Goal: Transaction & Acquisition: Purchase product/service

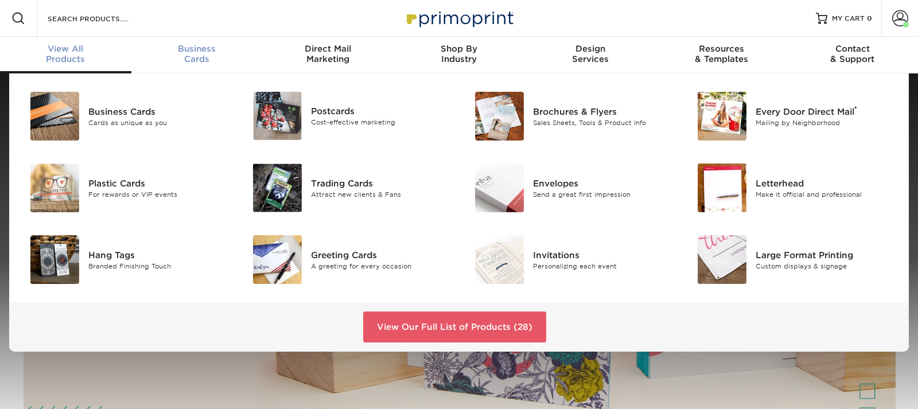
click at [188, 53] on span "Business" at bounding box center [196, 49] width 131 height 10
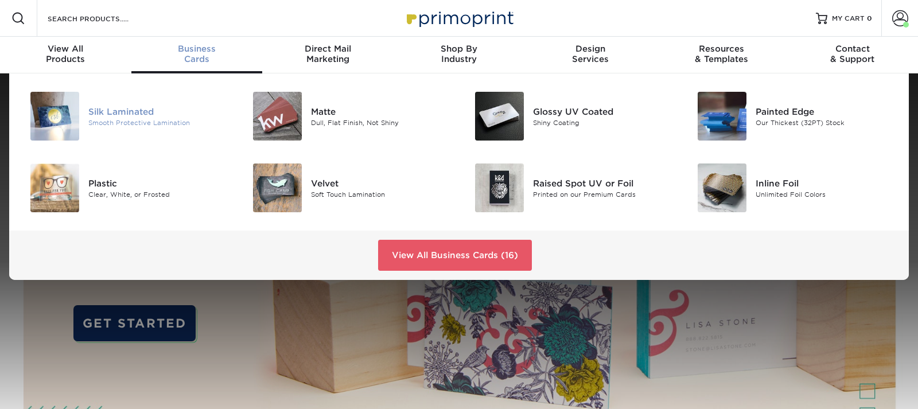
click at [106, 114] on div "Silk Laminated" at bounding box center [157, 111] width 139 height 13
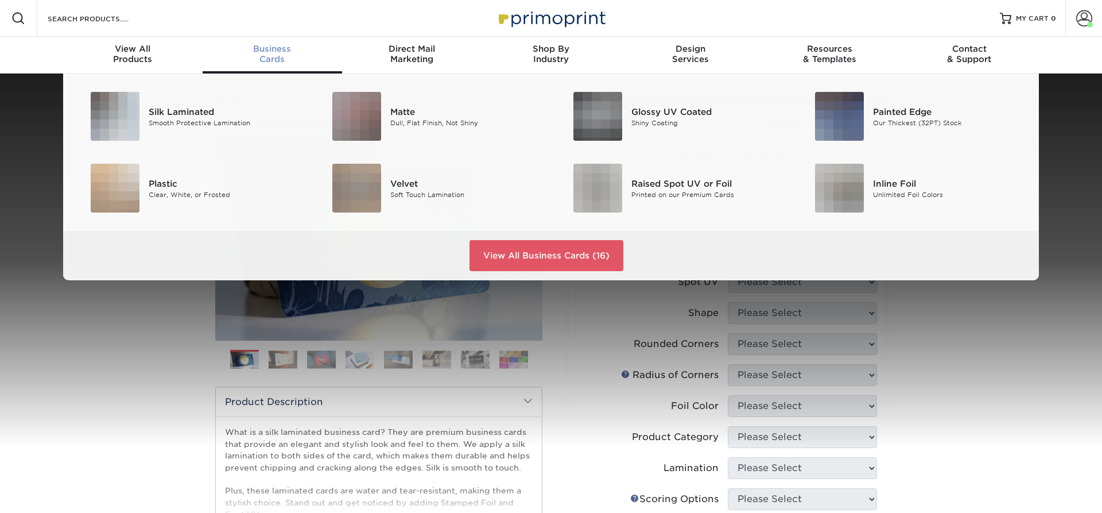
click at [274, 53] on span "Business" at bounding box center [272, 49] width 139 height 10
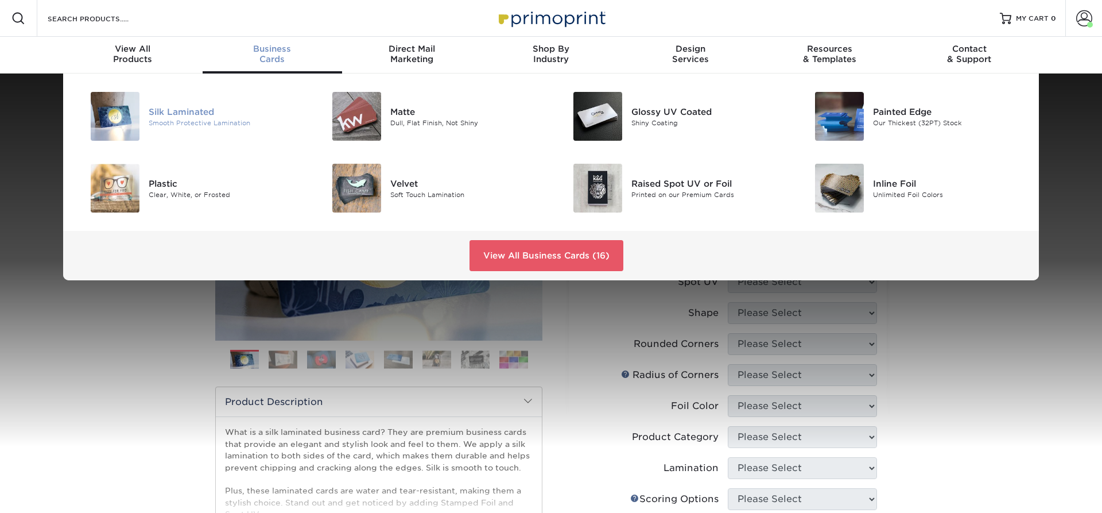
click at [114, 109] on img at bounding box center [115, 116] width 49 height 49
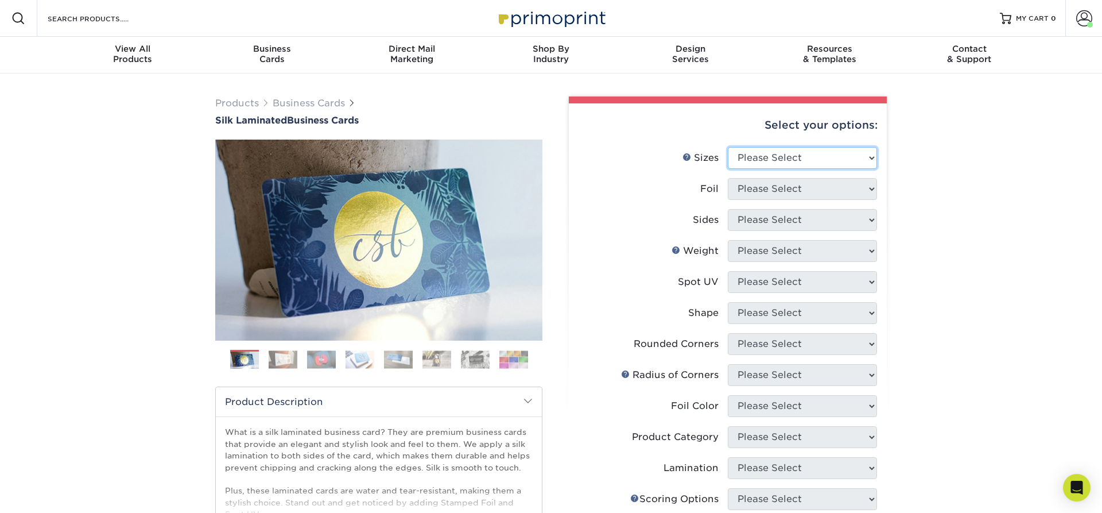
click at [728, 147] on select "Please Select 1.5" x 3.5" - Mini 1.75" x 3.5" - Mini 2" x 2" - Square 2" x 3" -…" at bounding box center [802, 158] width 149 height 22
select select "2.00x3.50"
click option "2" x 3.5" - Standard" at bounding box center [0, 0] width 0 height 0
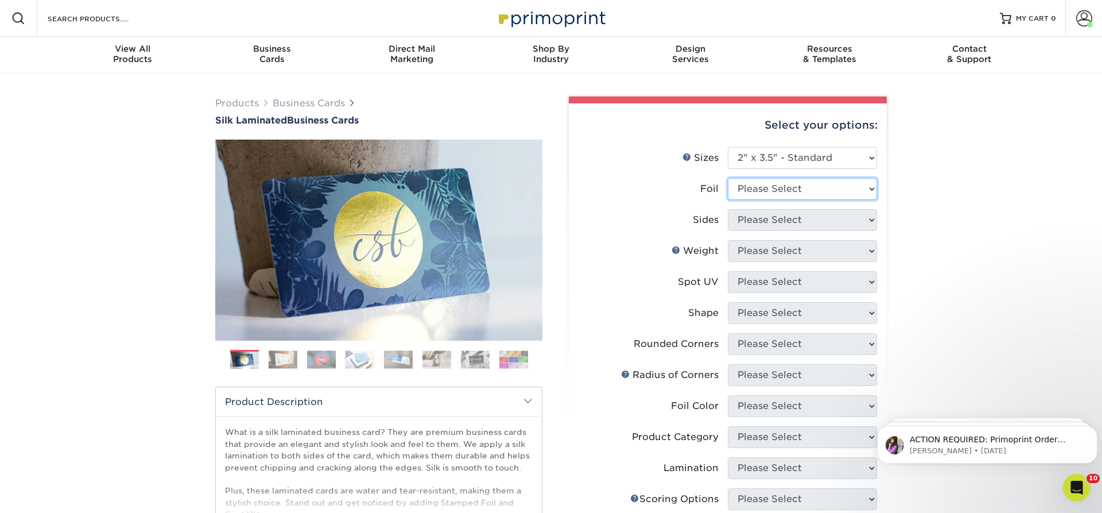
click at [728, 178] on select "Please Select Yes No" at bounding box center [802, 189] width 149 height 22
select select "0"
click at [728, 209] on select "Please Select Print Both Sides Print Front Only" at bounding box center [802, 220] width 149 height 22
select select "13abbda7-1d64-4f25-8bb2-c179b224825d"
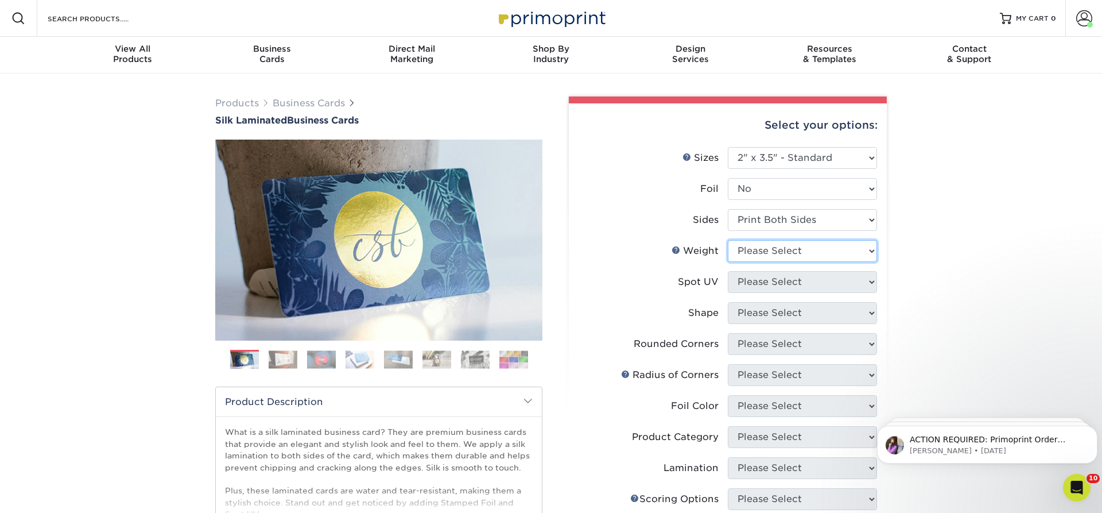
click at [728, 240] on select "Please Select 16PT" at bounding box center [802, 251] width 149 height 22
select select "16PT"
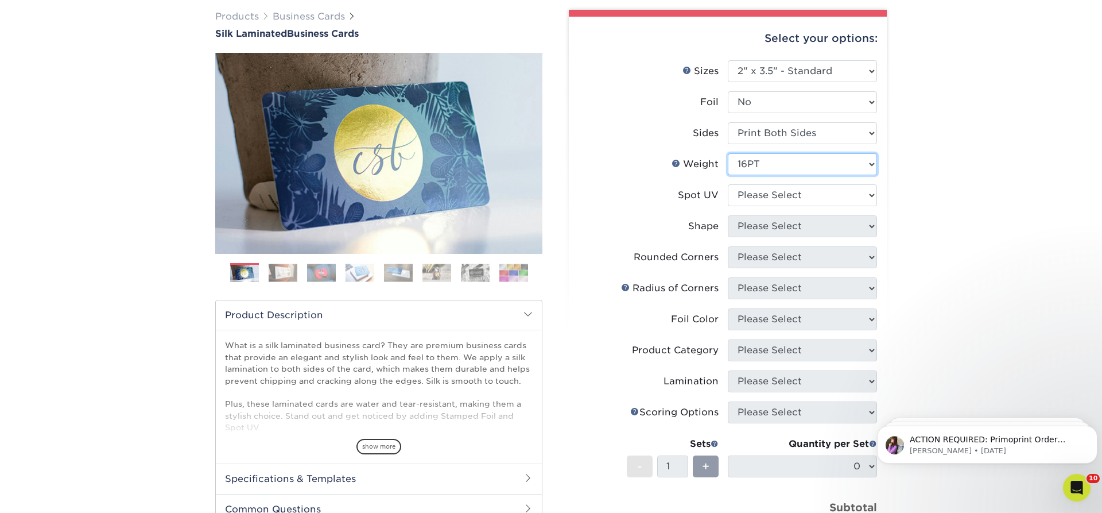
scroll to position [117, 0]
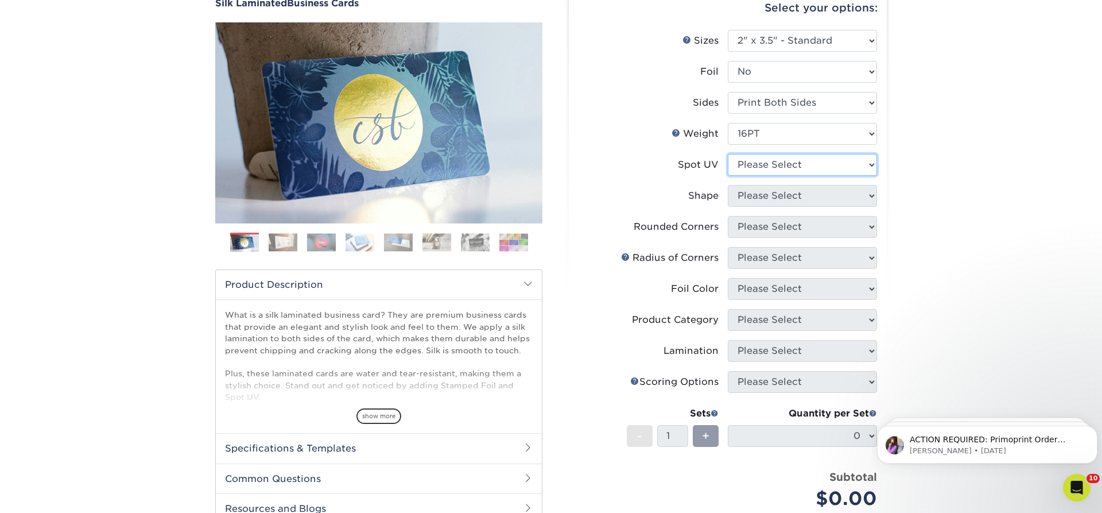
click at [728, 154] on select "Please Select No Spot UV Front and Back (Both Sides) Front Only Back Only" at bounding box center [802, 165] width 149 height 22
select select "3"
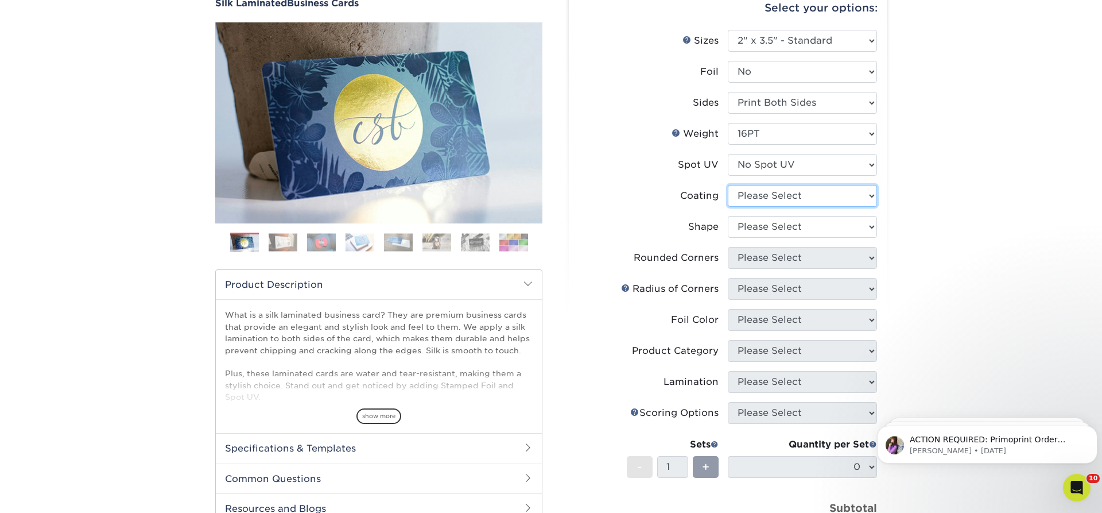
click at [728, 185] on select at bounding box center [802, 196] width 149 height 22
select select "3e7618de-abca-4bda-9f97-8b9129e913d8"
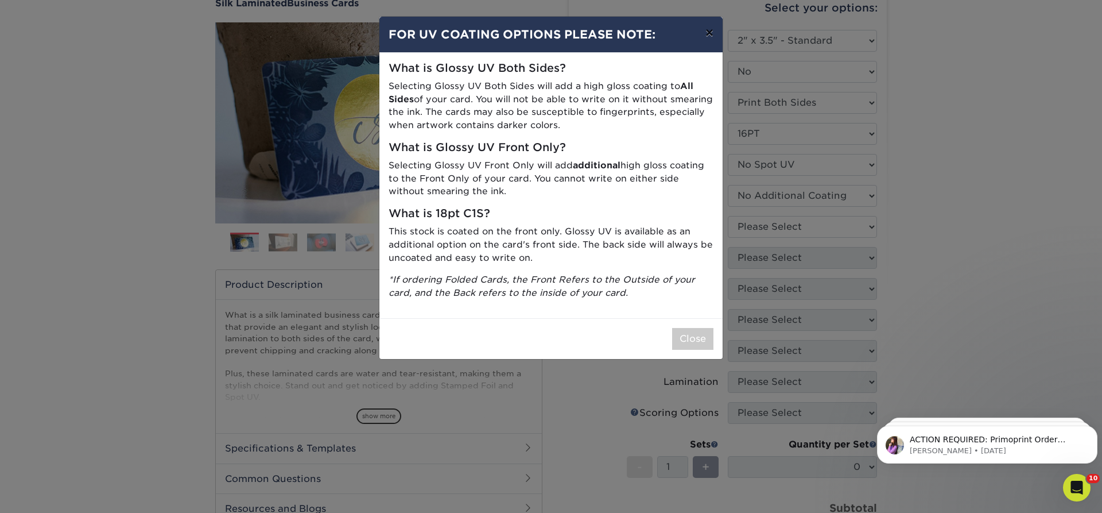
click at [709, 37] on button "×" at bounding box center [709, 33] width 26 height 32
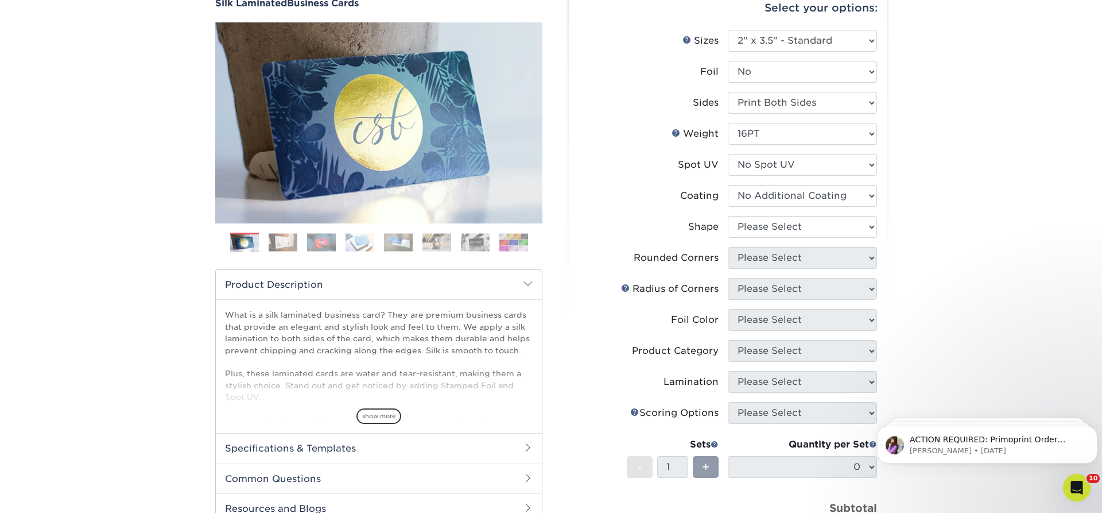
click at [944, 157] on div "Products Business Cards Silk Laminated Business Cards Previous Next" at bounding box center [551, 334] width 1102 height 757
click at [728, 216] on select "Please Select Standard Oval" at bounding box center [802, 227] width 149 height 22
select select "standard"
click at [1000, 180] on div "Products Business Cards Silk Laminated Business Cards Previous Next" at bounding box center [551, 334] width 1102 height 757
click at [728, 247] on select "Please Select Yes - Round 2 Corners Yes - Round 4 Corners No" at bounding box center [802, 258] width 149 height 22
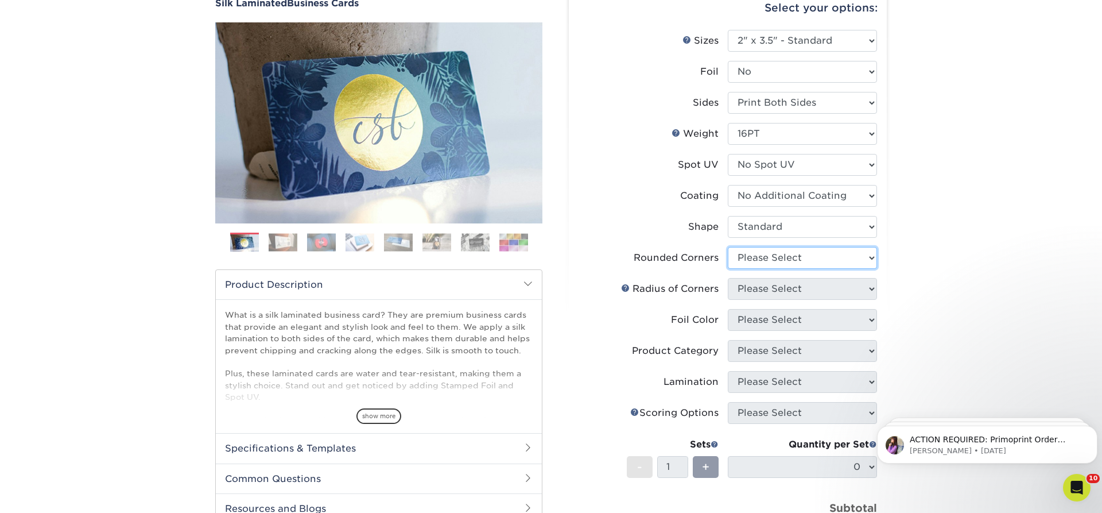
select select "0"
click option "No" at bounding box center [0, 0] width 0 height 0
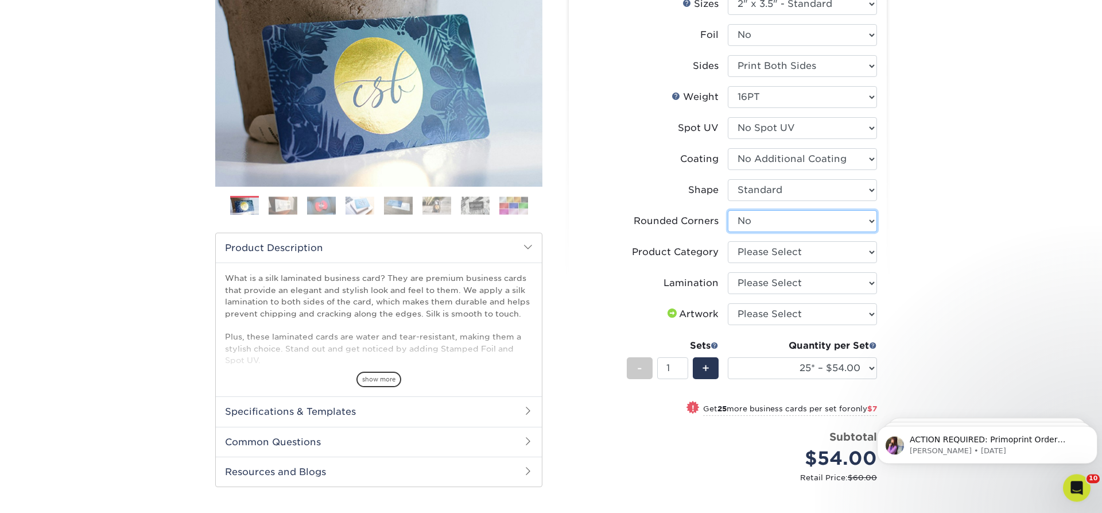
scroll to position [176, 0]
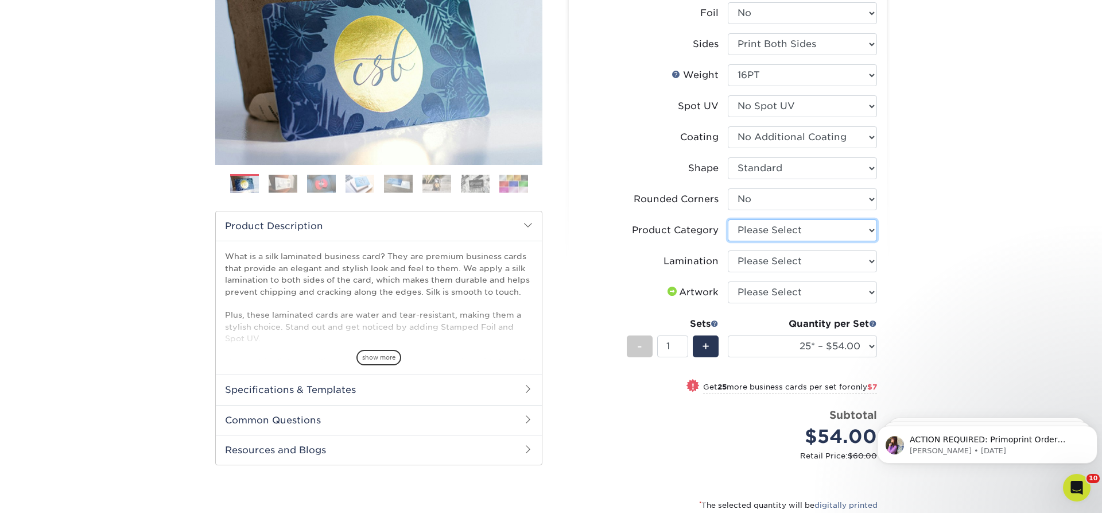
click at [728, 219] on select "Please Select Business Cards" at bounding box center [802, 230] width 149 height 22
select select "3b5148f1-0588-4f88-a218-97bcfdce65c1"
click option "Business Cards" at bounding box center [0, 0] width 0 height 0
click at [728, 250] on select "Please Select Silk" at bounding box center [802, 261] width 149 height 22
select select "ccacb42f-45f7-42d3-bbd3-7c8421cf37f0"
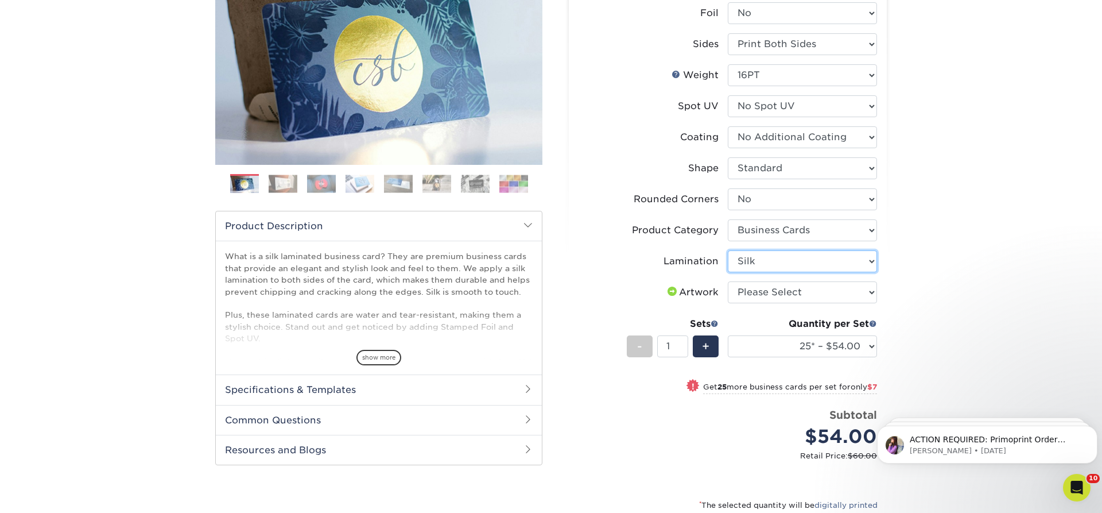
click option "Silk" at bounding box center [0, 0] width 0 height 0
click at [728, 281] on select "Please Select I will upload files I need a design - $100" at bounding box center [802, 292] width 149 height 22
select select "upload"
click option "I will upload files" at bounding box center [0, 0] width 0 height 0
click at [682, 340] on input "1" at bounding box center [672, 346] width 30 height 22
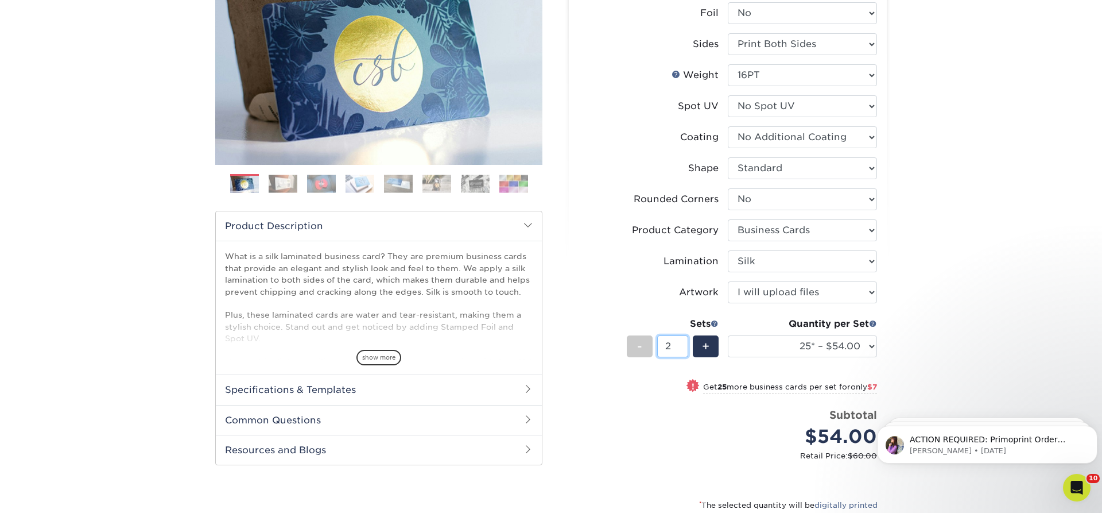
type input "2"
click at [684, 343] on input "2" at bounding box center [672, 346] width 30 height 22
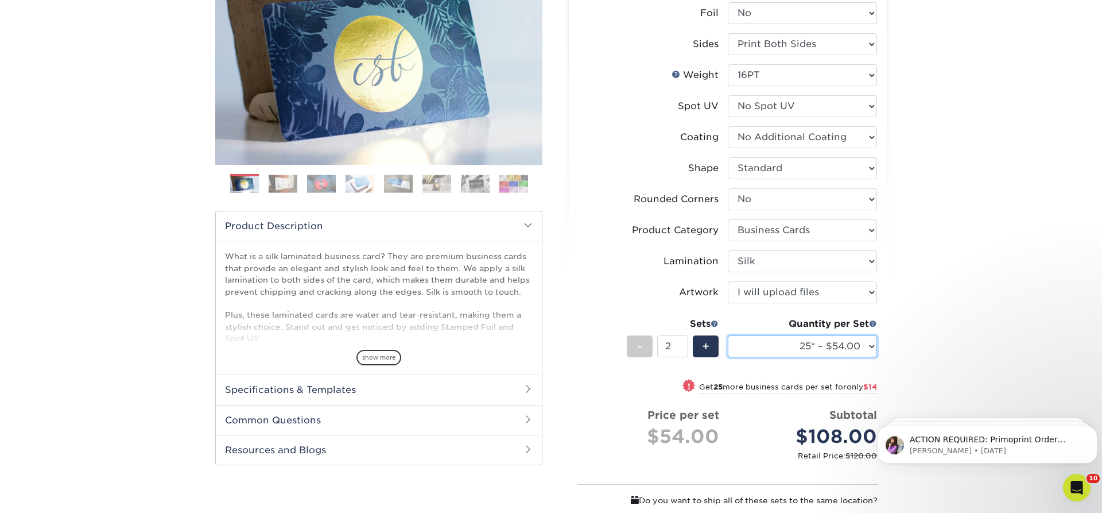
click at [728, 335] on select "25* – $54.00 50* – $61.00 75* – $68.00 100* – $75.00 250* – $82.00 500 – $86.00…" at bounding box center [802, 346] width 149 height 22
select select "100* – $75.00"
click option "100* – $75.00" at bounding box center [0, 0] width 0 height 0
click at [954, 138] on div "Products Business Cards Silk Laminated Business Cards Previous Next" at bounding box center [551, 299] width 1102 height 803
click at [957, 275] on div "Products Business Cards Silk Laminated Business Cards Previous Next" at bounding box center [551, 299] width 1102 height 803
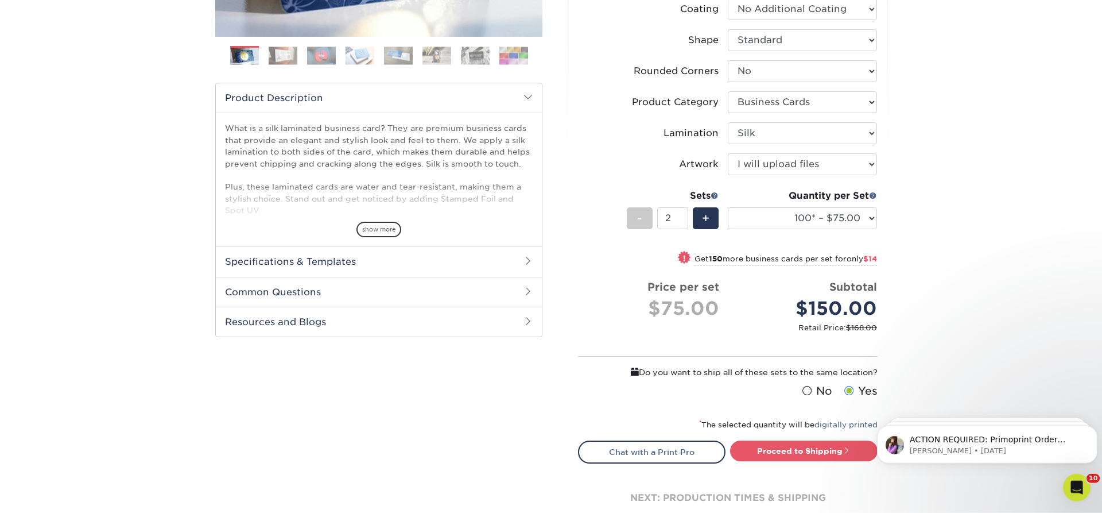
scroll to position [351, 0]
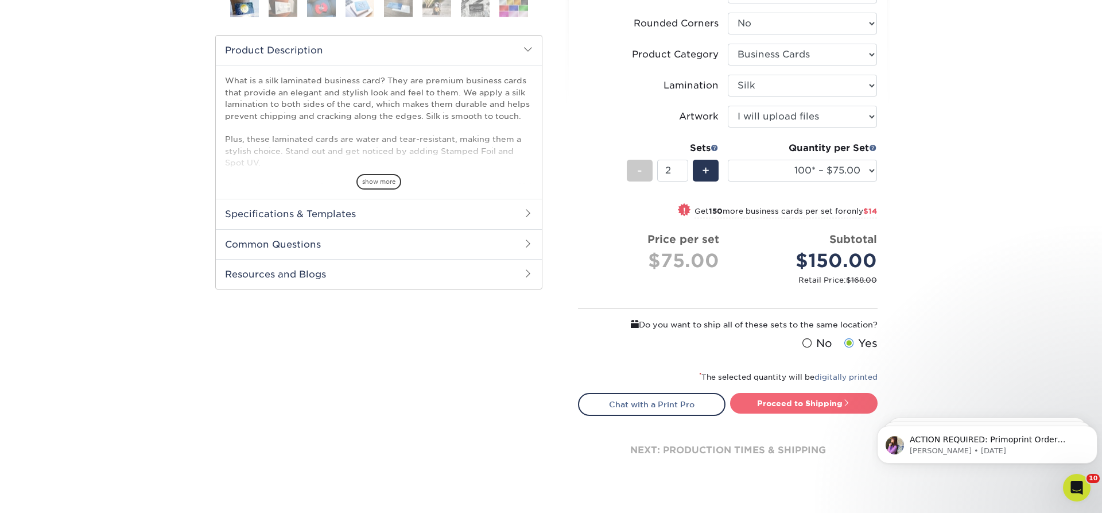
click at [803, 405] on link "Proceed to Shipping" at bounding box center [803, 403] width 147 height 21
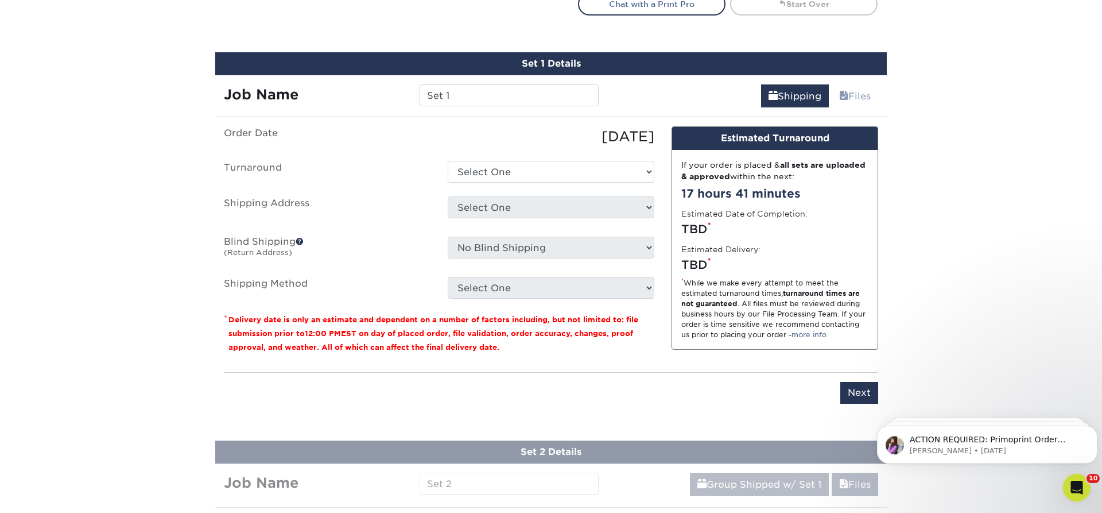
scroll to position [775, 0]
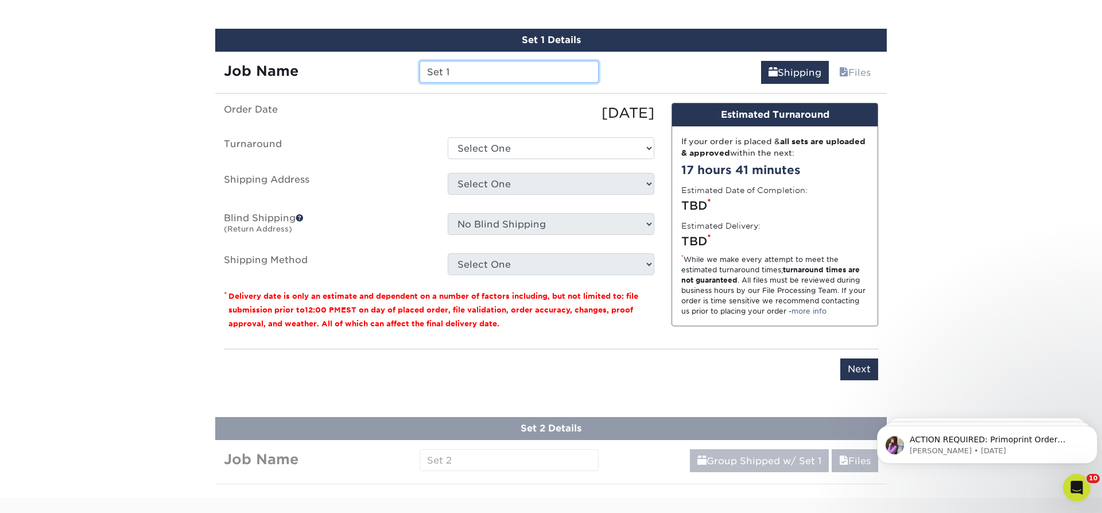
drag, startPoint x: 466, startPoint y: 69, endPoint x: 378, endPoint y: 67, distance: 88.4
click at [420, 67] on input "Set 1" at bounding box center [509, 72] width 178 height 22
type input "[PERSON_NAME]"
click at [448, 137] on select "Select One 2-4 Business Days 2 Day Next Business Day" at bounding box center [551, 148] width 207 height 22
select select "9586d4ed-d2c3-4986-a151-ce70ae5d1c85"
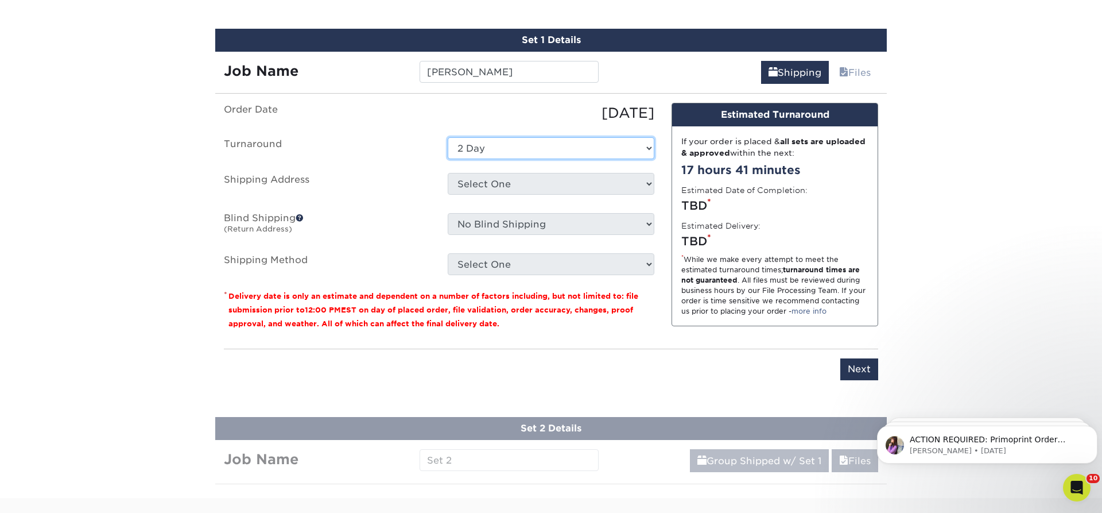
click option "2 Day" at bounding box center [0, 0] width 0 height 0
click at [448, 173] on select "Select One Adam Rowe Ankit Kora Anne Cox Atlanta Office AUSTRALIA AUSTRALIA #2 …" at bounding box center [551, 184] width 207 height 22
select select "14797"
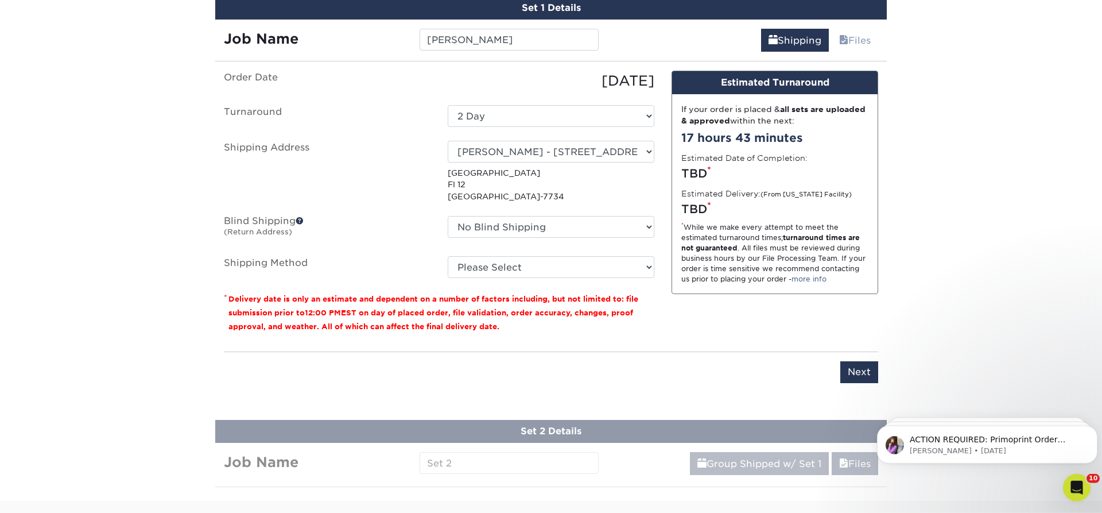
scroll to position [833, 0]
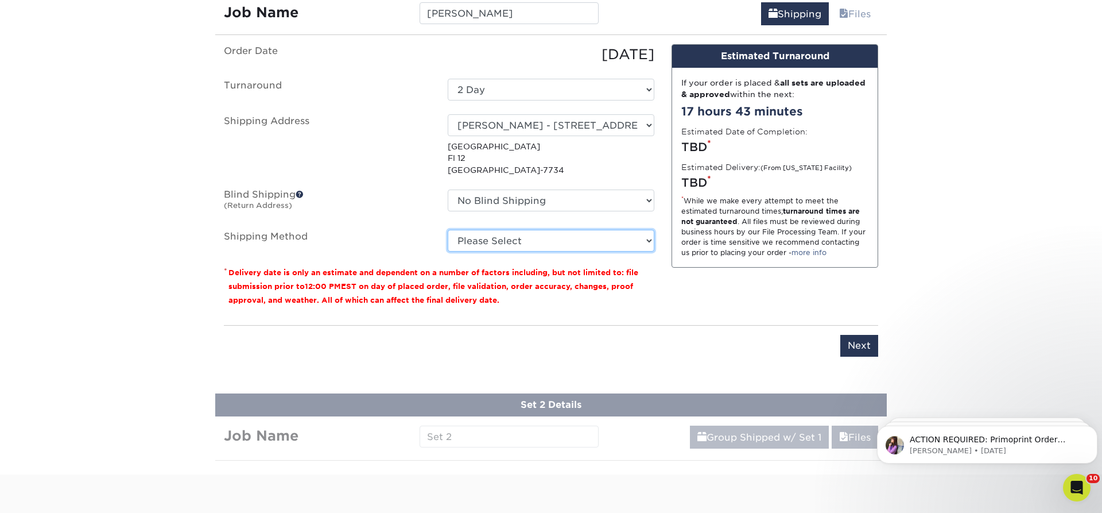
click at [448, 230] on select "Please Select Ground Shipping (+$14.96) 3 Day Shipping Service (+$15.34) 2 Day …" at bounding box center [551, 241] width 207 height 22
select select "03"
click option "Ground Shipping (+$14.96)" at bounding box center [0, 0] width 0 height 0
click at [866, 342] on input "Next" at bounding box center [859, 346] width 38 height 22
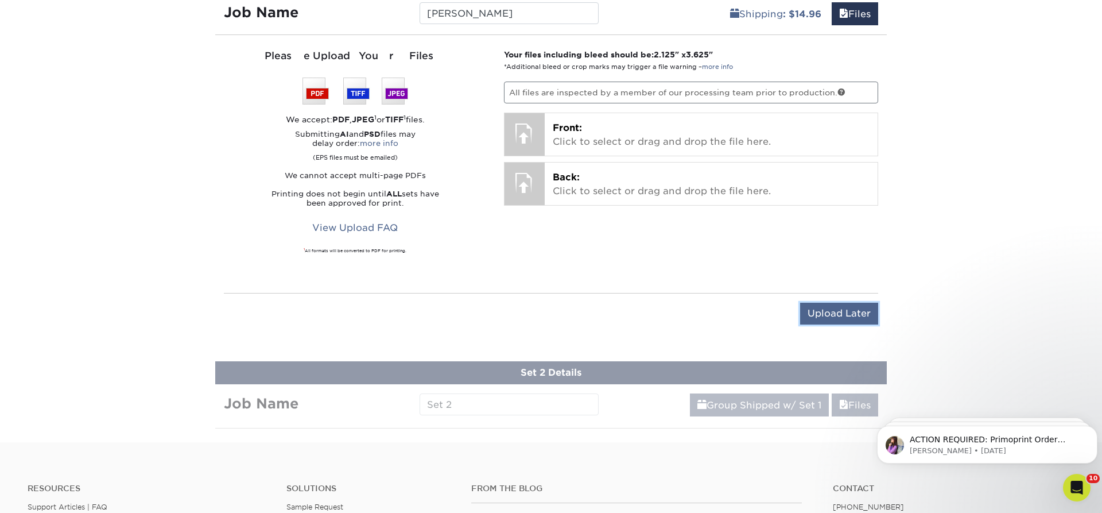
click at [846, 311] on input "Upload Later" at bounding box center [839, 313] width 78 height 22
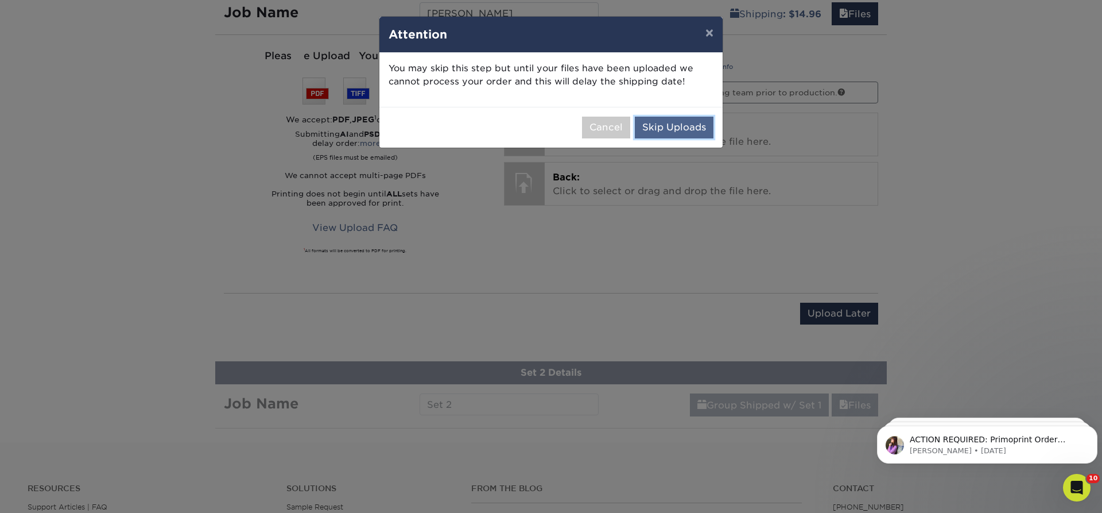
click at [680, 127] on button "Skip Uploads" at bounding box center [674, 128] width 79 height 22
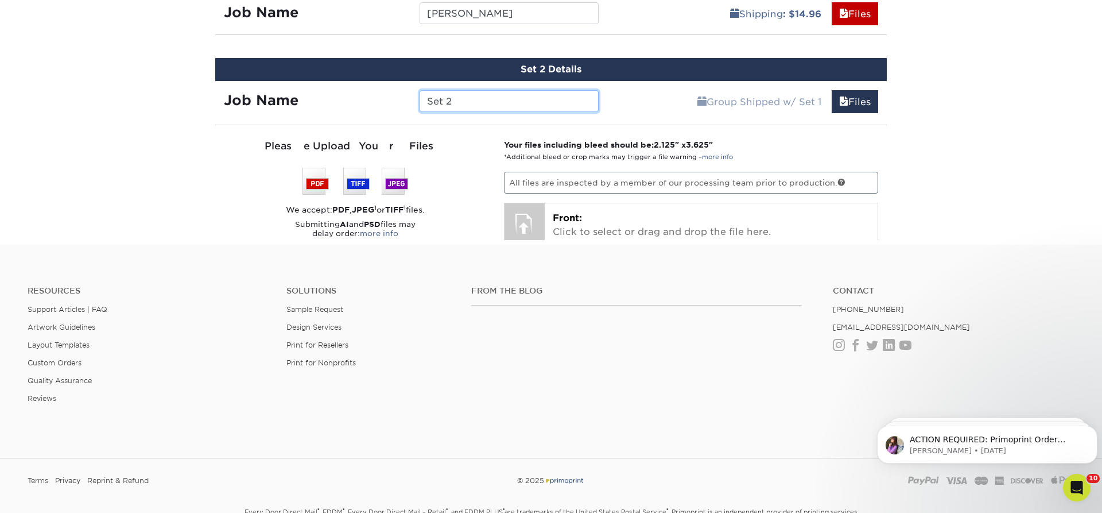
scroll to position [795, 0]
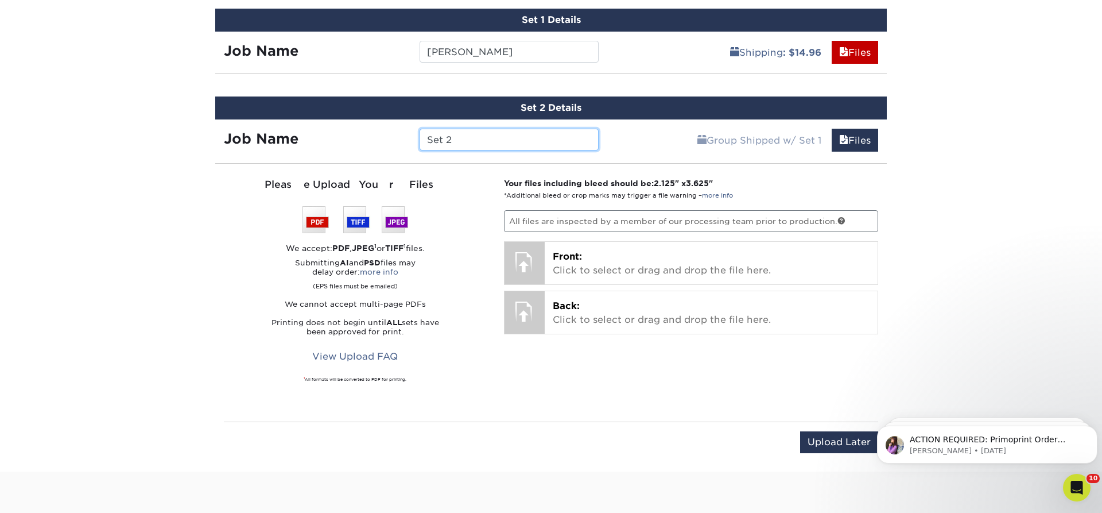
drag, startPoint x: 463, startPoint y: 135, endPoint x: 376, endPoint y: 133, distance: 86.1
click at [420, 133] on input "Set 2" at bounding box center [509, 140] width 178 height 22
type input "[PERSON_NAME]"
click at [856, 434] on input "Upload Later" at bounding box center [839, 442] width 78 height 22
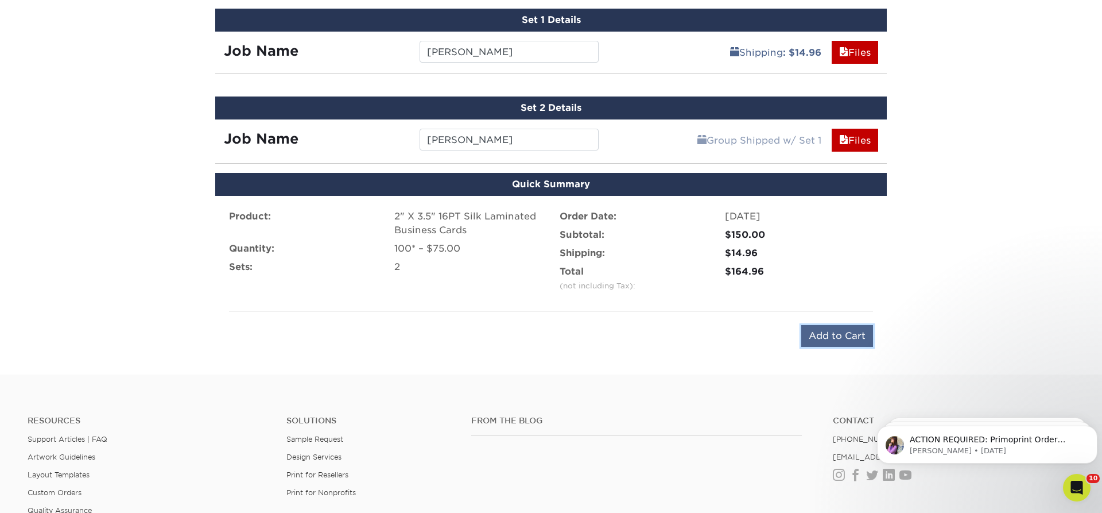
click at [840, 331] on input "Add to Cart" at bounding box center [837, 336] width 72 height 22
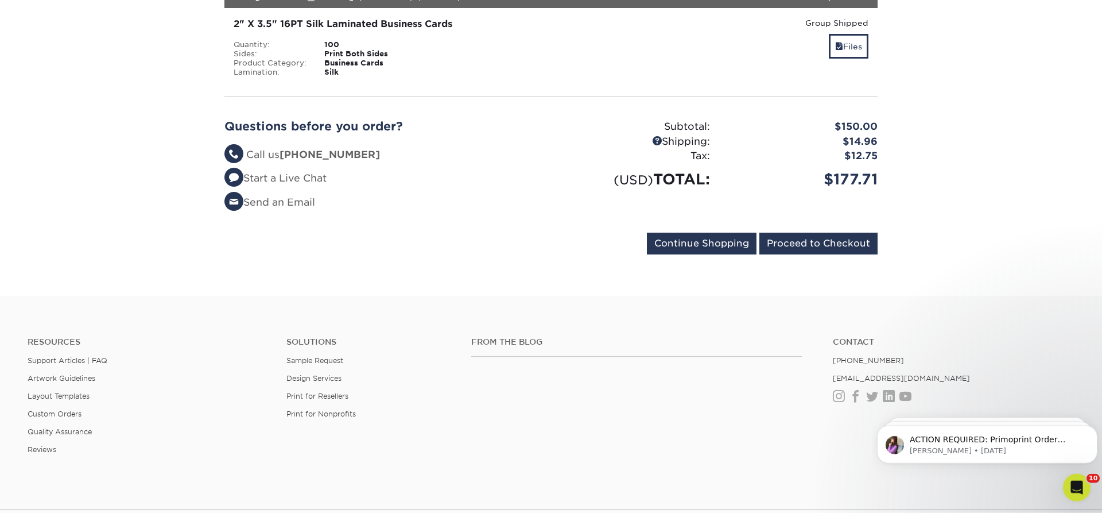
scroll to position [351, 0]
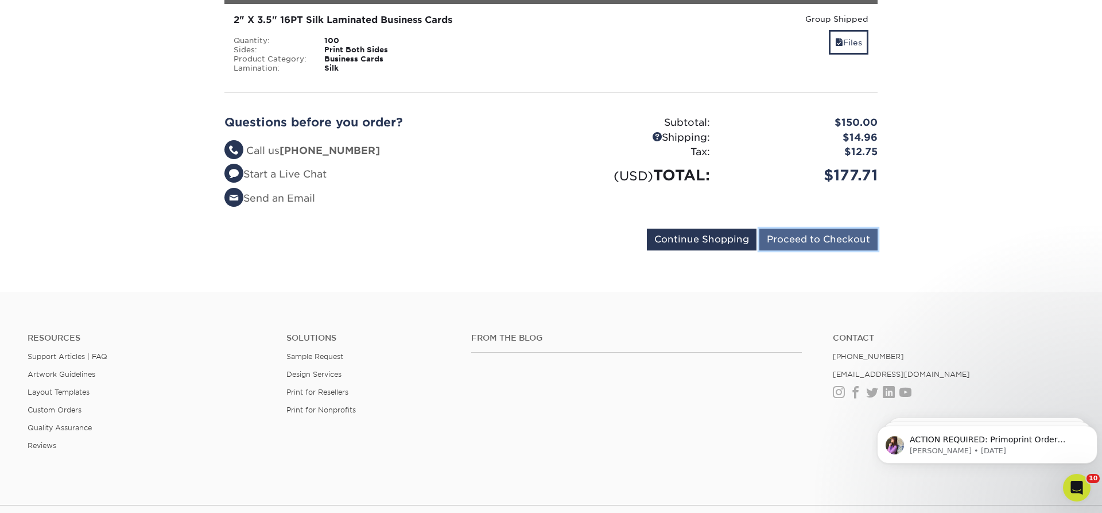
click at [833, 236] on input "Proceed to Checkout" at bounding box center [818, 239] width 118 height 22
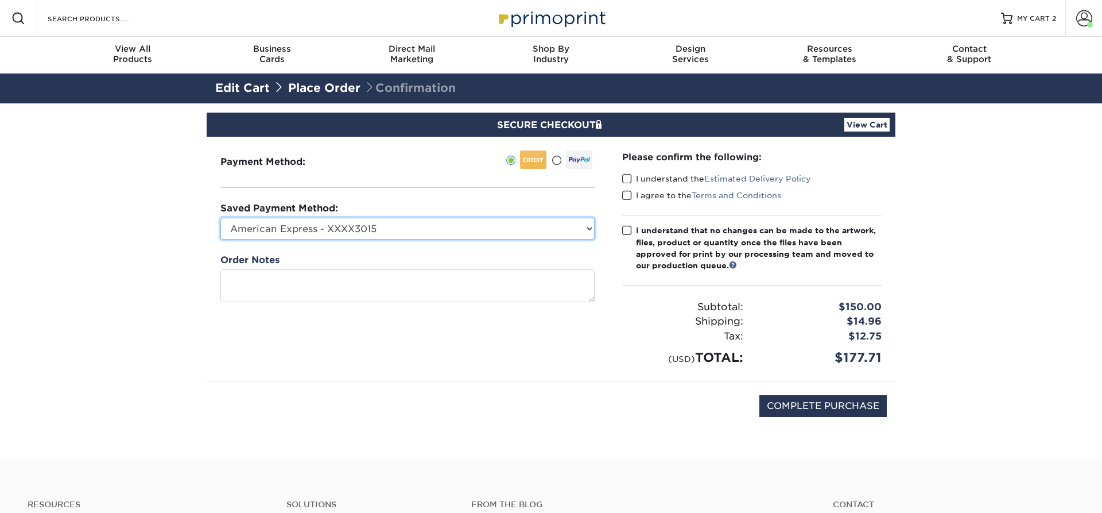
click at [220, 218] on select "American Express - XXXX3015 Visa - XXXX7148 Visa - XXXX1775 Visa - XXXX5541 New…" at bounding box center [407, 229] width 374 height 22
select select "75212"
click option "Visa - XXXX5541" at bounding box center [0, 0] width 0 height 0
click at [159, 304] on section "SECURE CHECKOUT View Cart Payment Method: Saved Payment Method:" at bounding box center [551, 280] width 1102 height 355
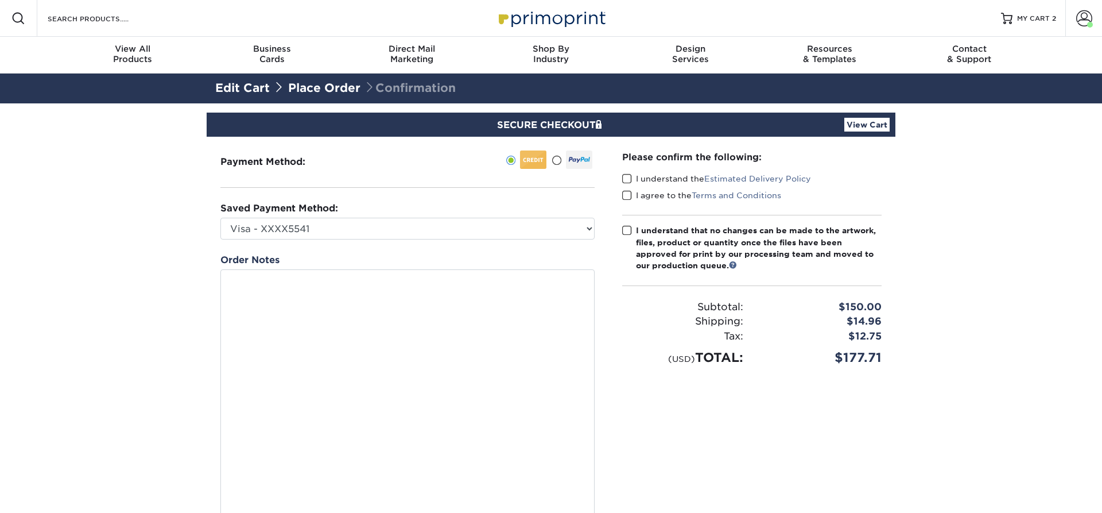
drag, startPoint x: 588, startPoint y: 298, endPoint x: 601, endPoint y: 539, distance: 242.0
click at [595, 512] on textarea at bounding box center [407, 406] width 374 height 274
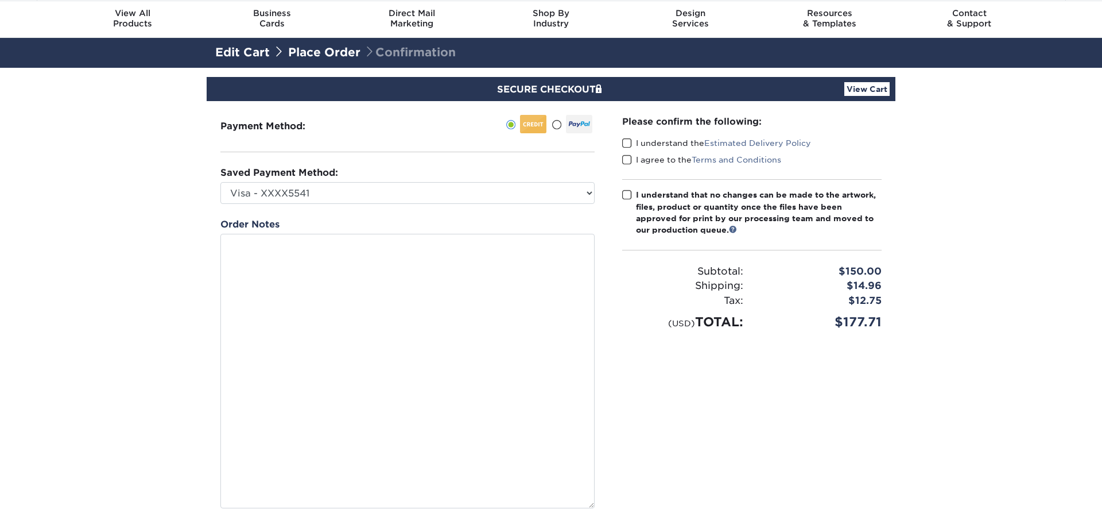
scroll to position [59, 0]
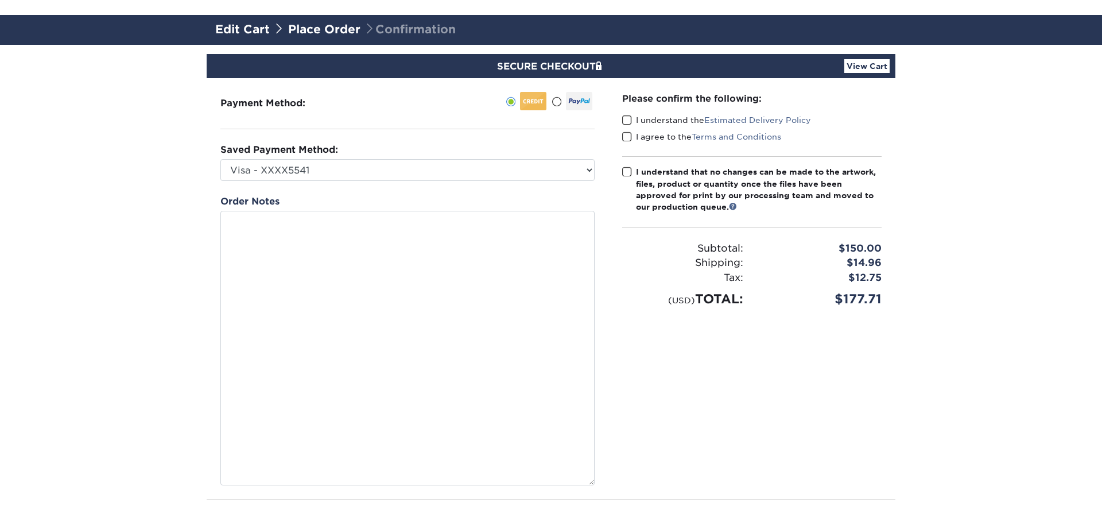
click at [629, 116] on span at bounding box center [627, 120] width 10 height 11
click at [0, 0] on input "I understand the Estimated Delivery Policy" at bounding box center [0, 0] width 0 height 0
click at [627, 130] on div "I understand the Estimated Delivery Policy" at bounding box center [751, 122] width 259 height 16
click at [627, 171] on span at bounding box center [627, 171] width 10 height 11
click at [0, 0] on input "I understand that no changes can be made to the artwork, files, product or quan…" at bounding box center [0, 0] width 0 height 0
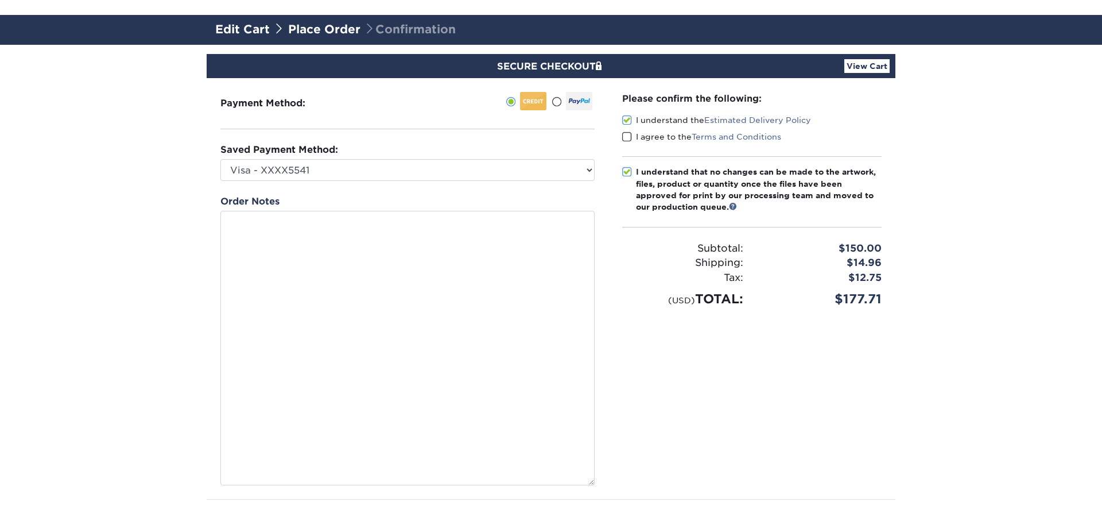
click at [627, 134] on span at bounding box center [627, 136] width 10 height 11
click at [0, 0] on input "I agree to the Terms and Conditions" at bounding box center [0, 0] width 0 height 0
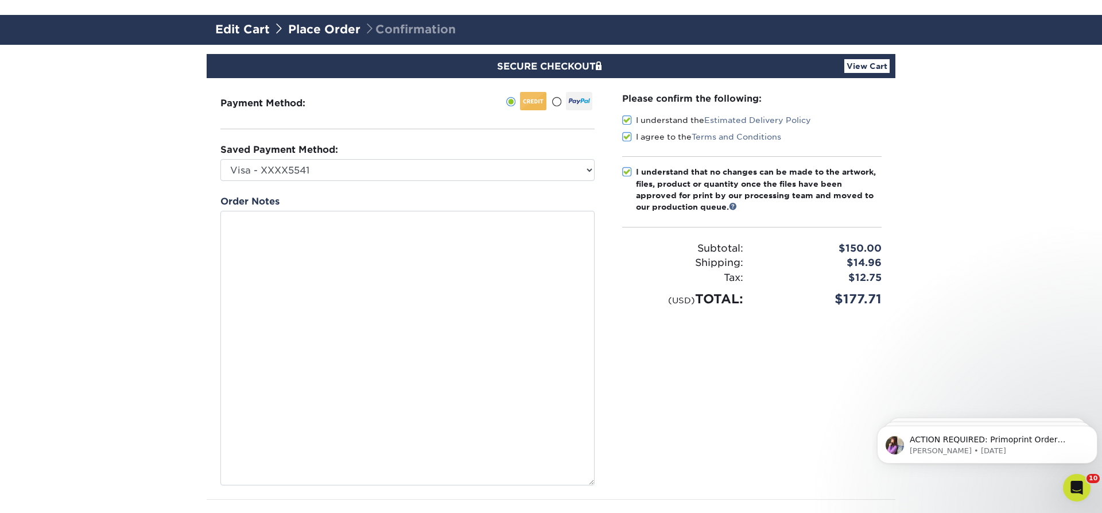
scroll to position [0, 0]
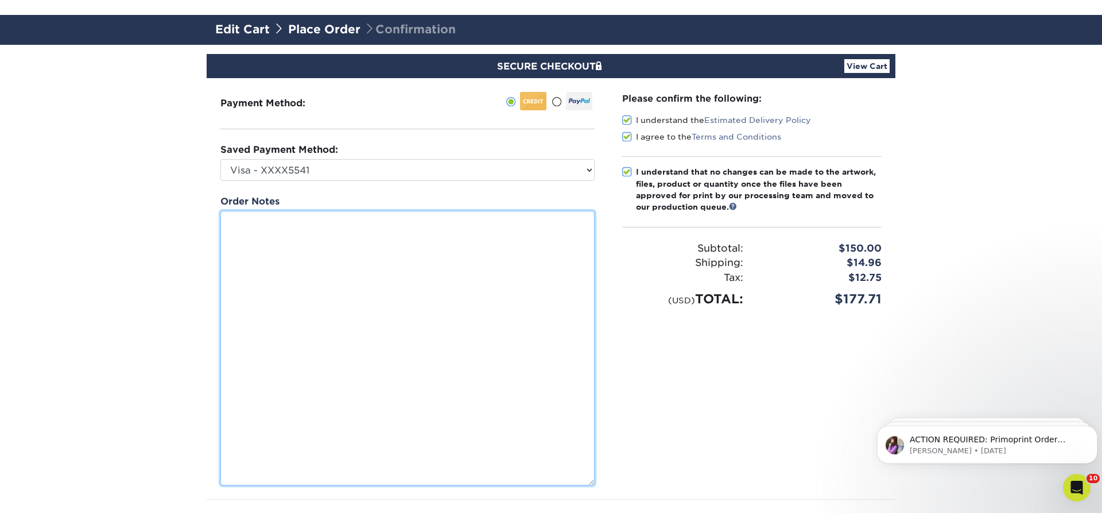
click at [278, 259] on textarea at bounding box center [407, 348] width 374 height 274
paste textarea "NAME: [PERSON_NAME] TITLE: Lead Solution Delivery Manager PHONE(S): mobile: [PH…"
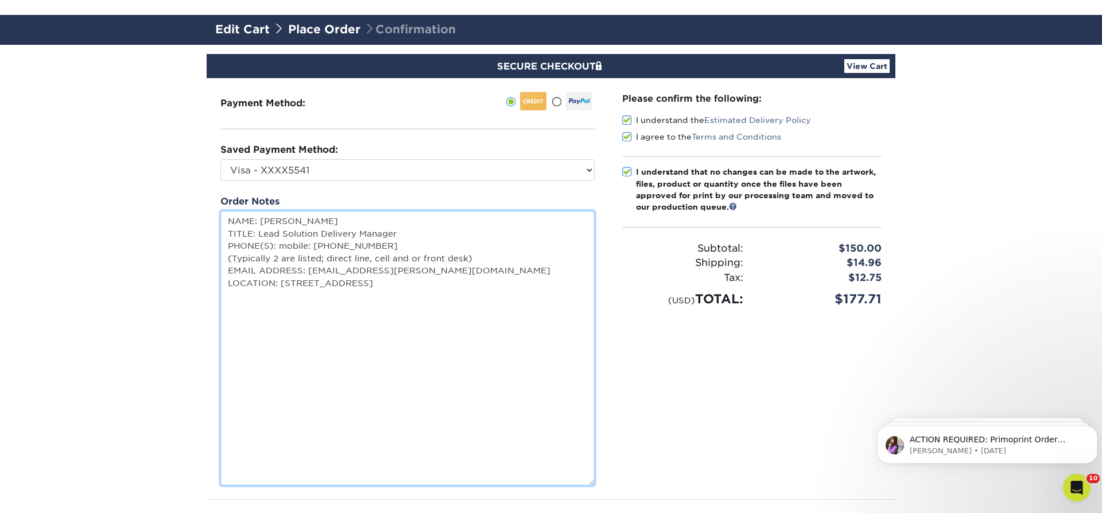
drag, startPoint x: 479, startPoint y: 259, endPoint x: 202, endPoint y: 265, distance: 277.2
click at [220, 262] on textarea "NAME: [PERSON_NAME] TITLE: Lead Solution Delivery Manager PHONE(S): mobile: [PH…" at bounding box center [407, 348] width 374 height 274
click at [351, 293] on textarea "NAME: [PERSON_NAME] TITLE: Lead Solution Delivery Manager PHONE(S): mobile: [PH…" at bounding box center [407, 348] width 374 height 274
click at [258, 331] on textarea "NAME: [PERSON_NAME] TITLE: Lead Solution Delivery Manager PHONES: mobile: [PHON…" at bounding box center [407, 348] width 374 height 274
paste textarea "NAME: [PERSON_NAME] TITLE: Business Development Representative, ANZ PHONE(S): […"
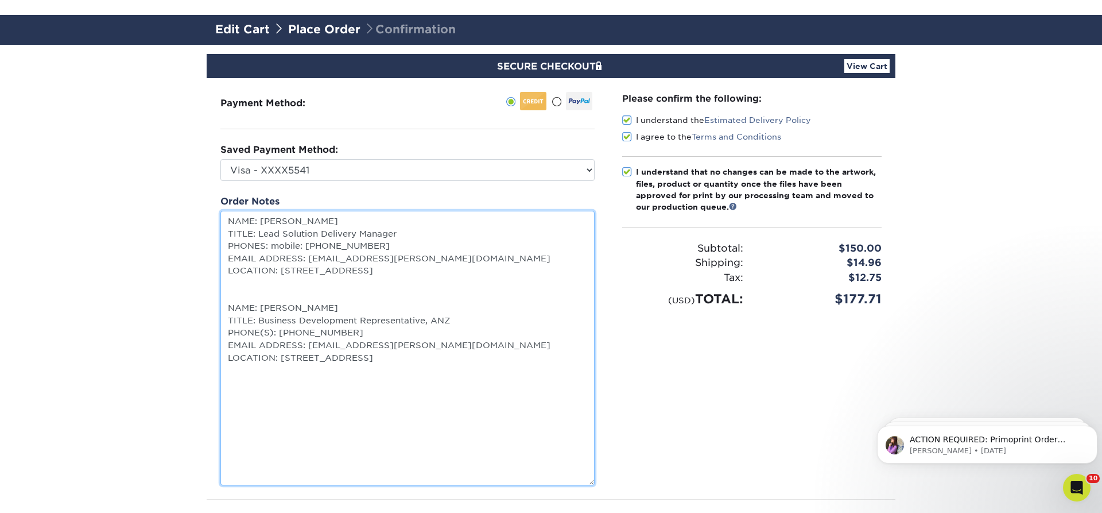
scroll to position [293, 0]
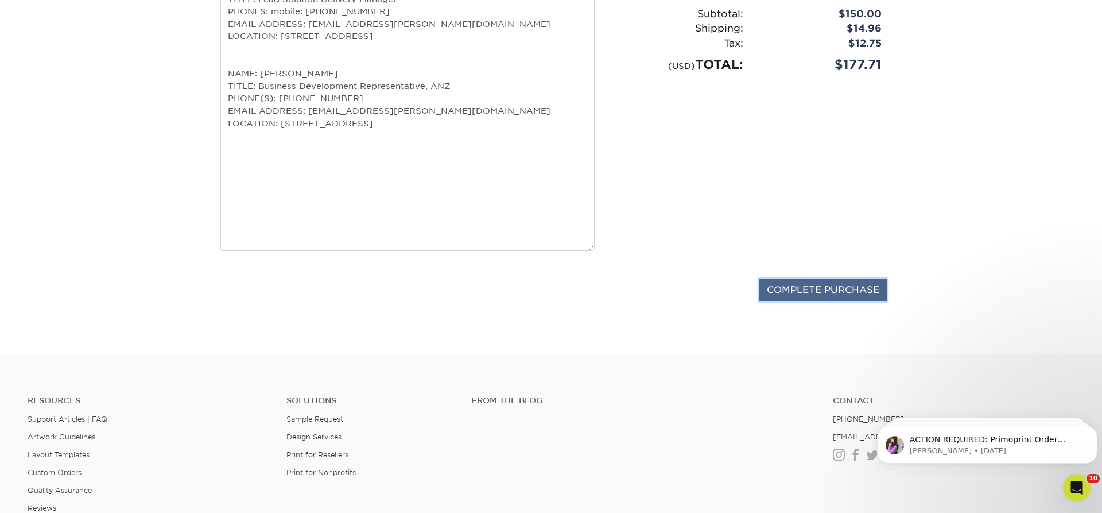
type textarea "NAME: [PERSON_NAME] TITLE: Lead Solution Delivery Manager PHONES: mobile: [PHON…"
click at [844, 292] on input "COMPLETE PURCHASE" at bounding box center [822, 290] width 127 height 22
type input "PROCESSING, PLEASE WAIT..."
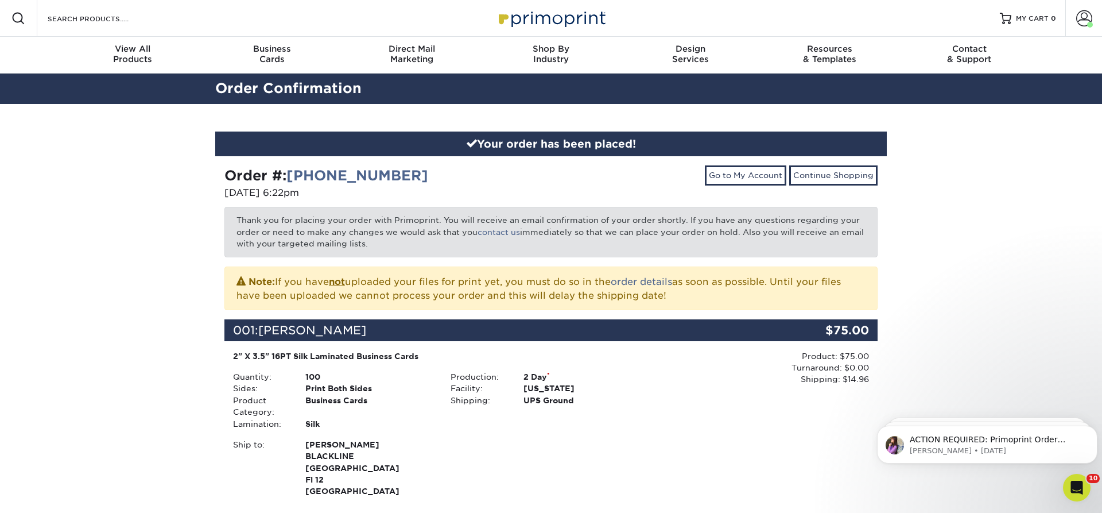
click at [89, 223] on div "Your order has been placed! Order #: [PHONE_NUMBER] [DATE] 6:22pm Go to My Acco…" at bounding box center [551, 504] width 1102 height 801
